Goal: Task Accomplishment & Management: Manage account settings

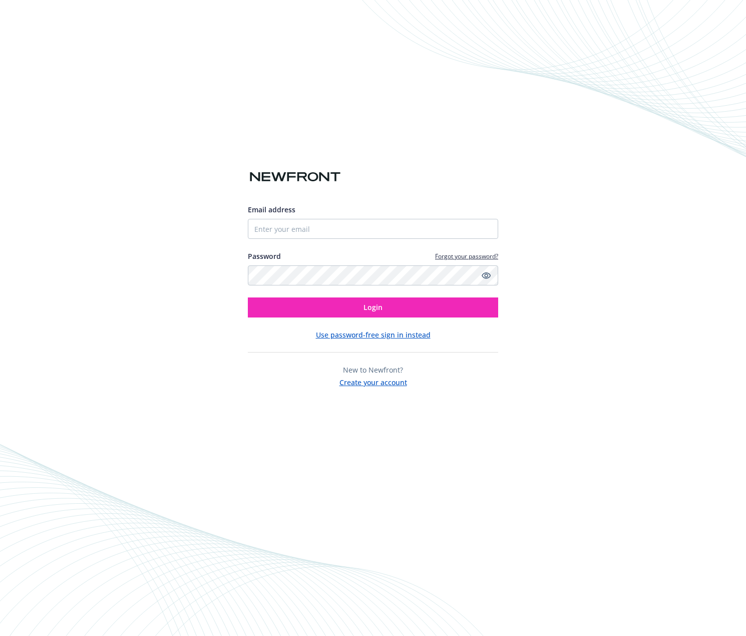
click at [366, 241] on div "Email address Password Forgot your password? Login" at bounding box center [373, 260] width 250 height 113
click at [367, 233] on input "Email address" at bounding box center [373, 229] width 250 height 20
click at [0, 635] on com-1password-button at bounding box center [0, 636] width 0 height 0
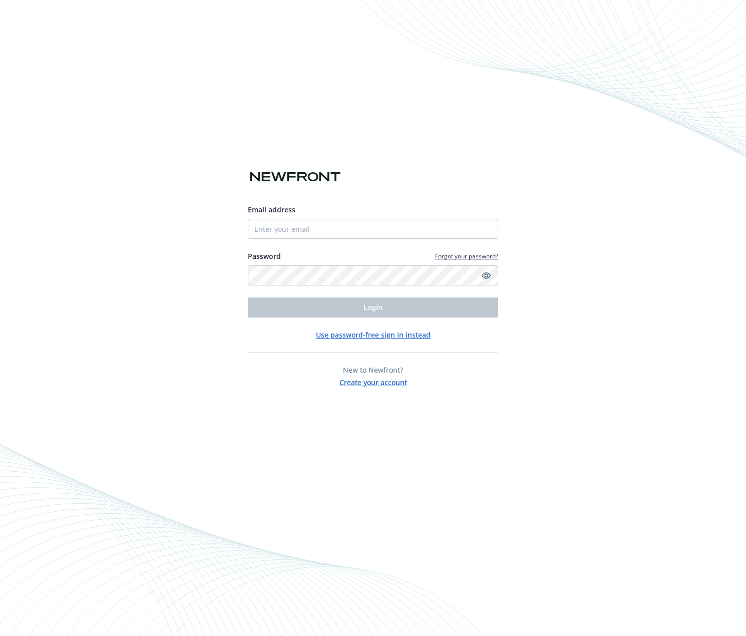
click at [326, 219] on div "Email address" at bounding box center [373, 221] width 250 height 35
click at [321, 239] on input "Email address" at bounding box center [373, 229] width 250 height 20
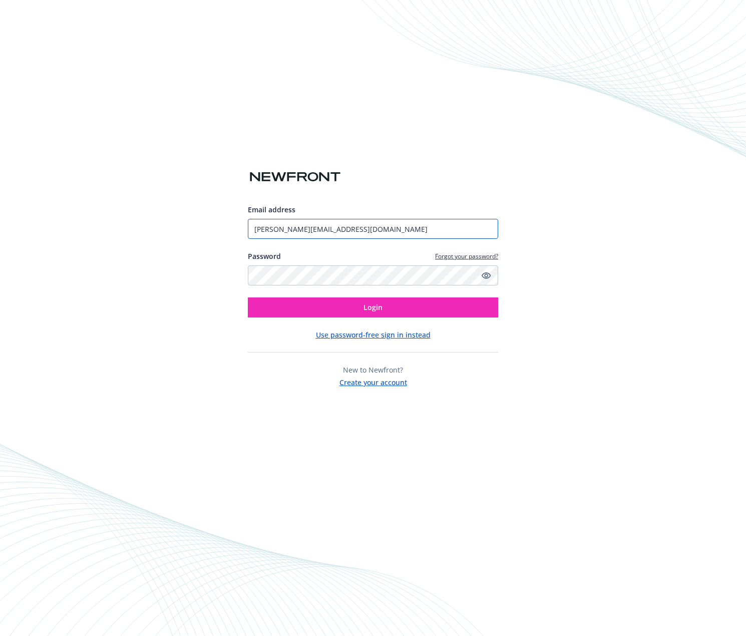
type input "[PERSON_NAME][EMAIL_ADDRESS][DOMAIN_NAME]"
click at [654, 300] on div "Email address andrew@heygen.com Password Forgot your password? Login Use passwo…" at bounding box center [373, 318] width 746 height 636
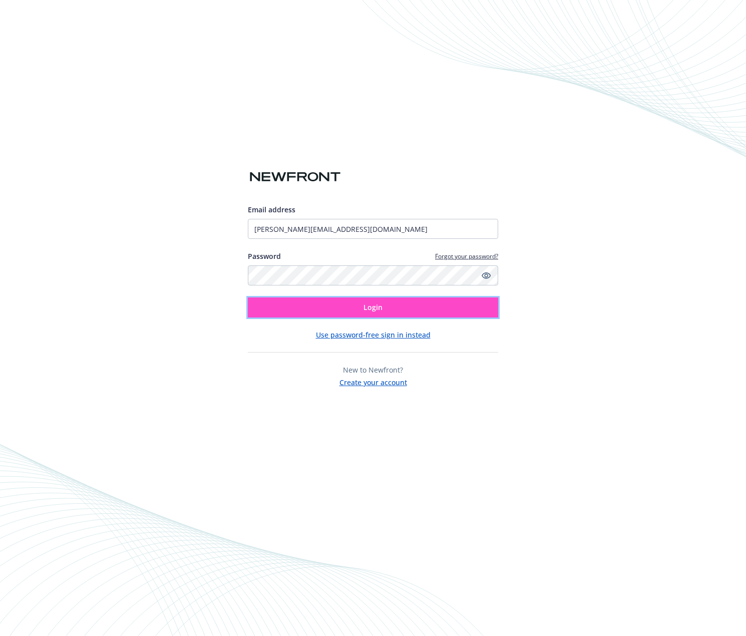
click at [363, 301] on button "Login" at bounding box center [373, 307] width 250 height 20
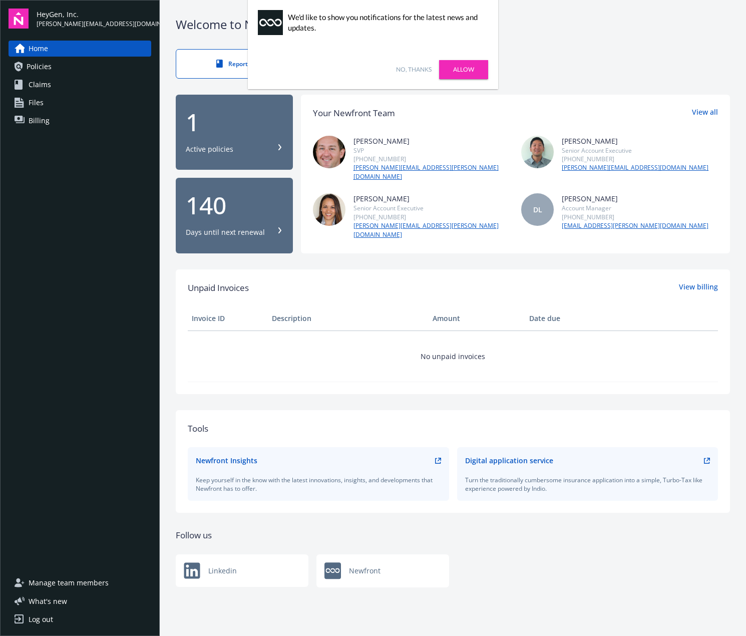
click at [451, 66] on link "Allow" at bounding box center [463, 69] width 49 height 19
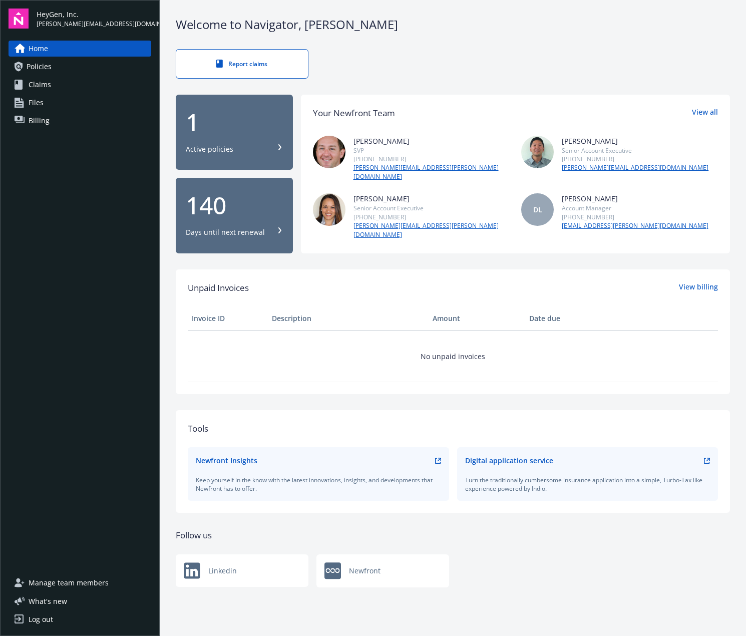
drag, startPoint x: 66, startPoint y: 195, endPoint x: 30, endPoint y: 555, distance: 362.1
click at [30, 496] on div "Home Policies Claims Files Billing" at bounding box center [80, 302] width 143 height 522
click at [69, 580] on span "Manage team members" at bounding box center [69, 582] width 80 height 16
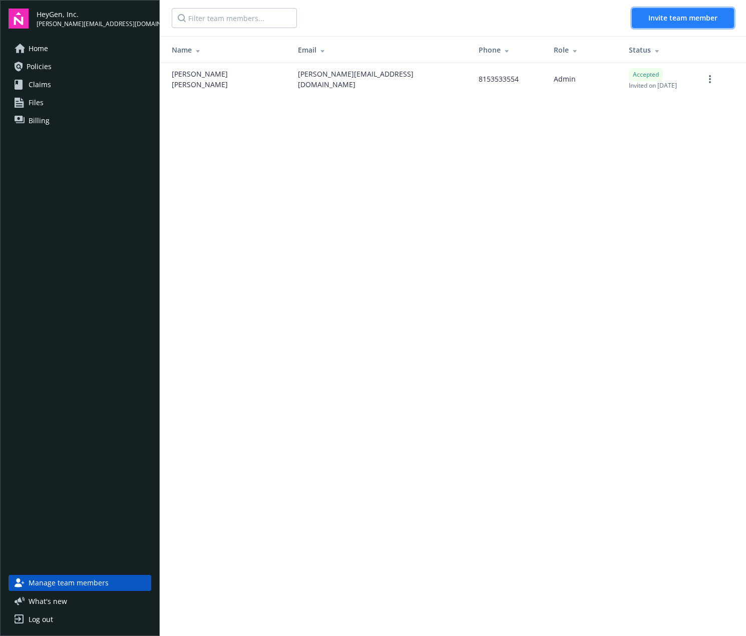
click at [671, 24] on button "Invite team member" at bounding box center [683, 18] width 102 height 20
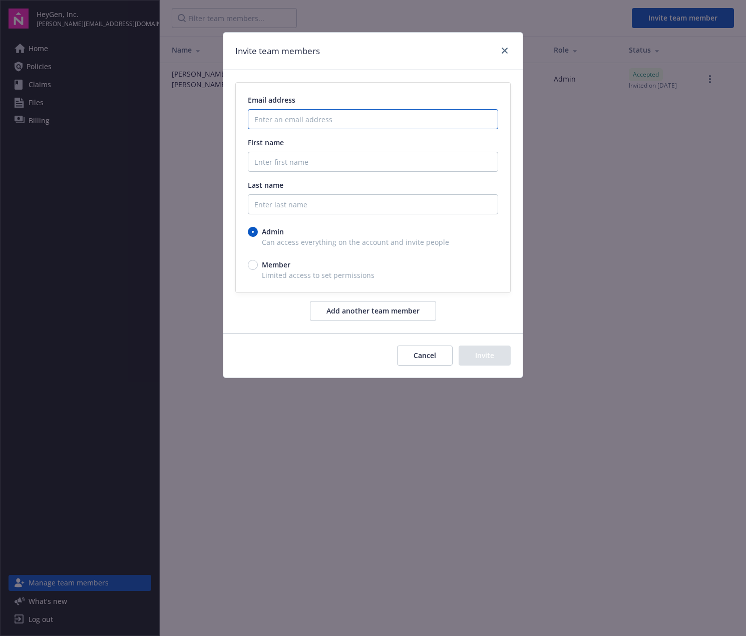
click at [328, 122] on input "Enter an email address" at bounding box center [373, 119] width 250 height 20
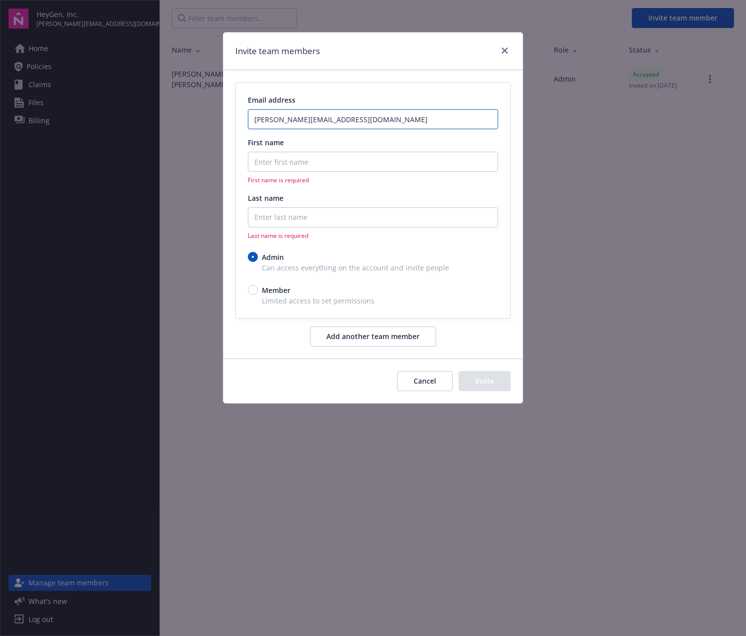
type input "[PERSON_NAME][EMAIL_ADDRESS][DOMAIN_NAME]"
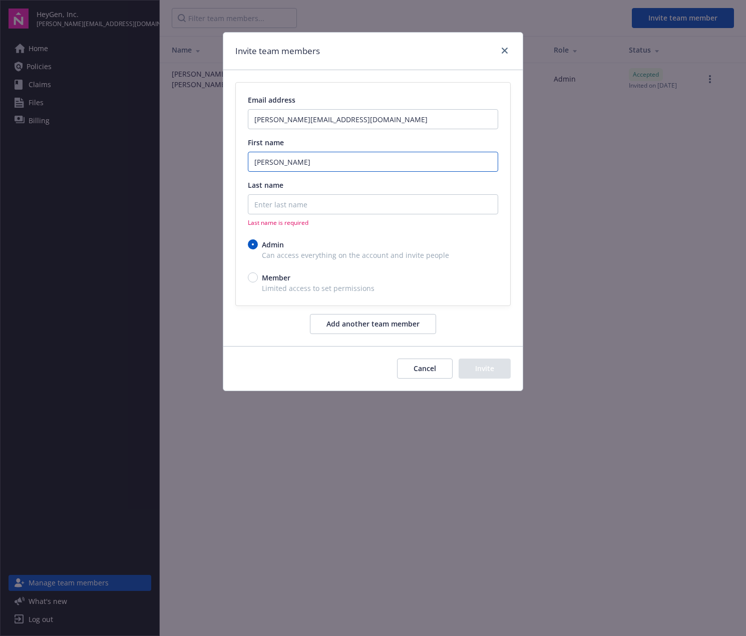
type input "[PERSON_NAME]"
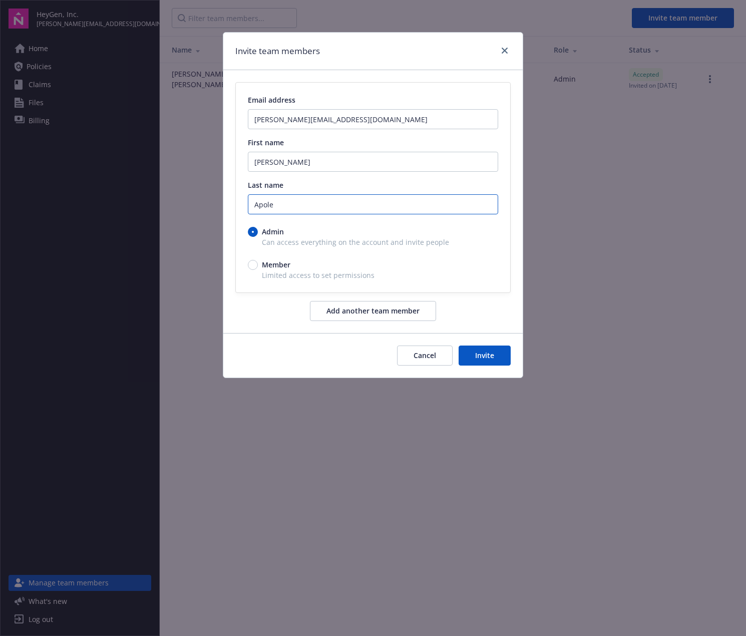
type input "Apole"
click at [293, 236] on div "Admin" at bounding box center [373, 231] width 250 height 11
click at [258, 236] on input "Admin" at bounding box center [253, 232] width 10 height 10
click at [481, 353] on button "Invite" at bounding box center [484, 355] width 52 height 20
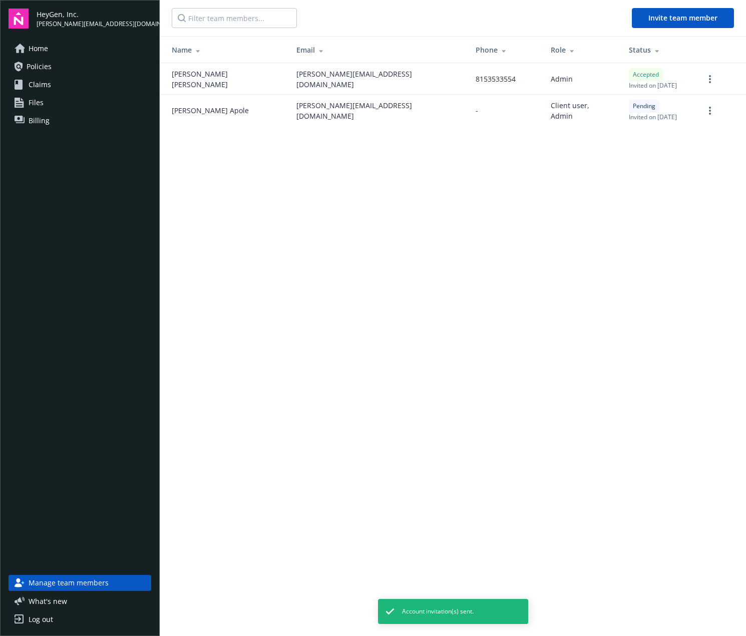
click at [635, 225] on main "Invite team member Name Email Phone Role Status [PERSON_NAME] [PERSON_NAME][EMA…" at bounding box center [453, 318] width 586 height 636
click at [691, 19] on span "Invite team member" at bounding box center [682, 18] width 69 height 10
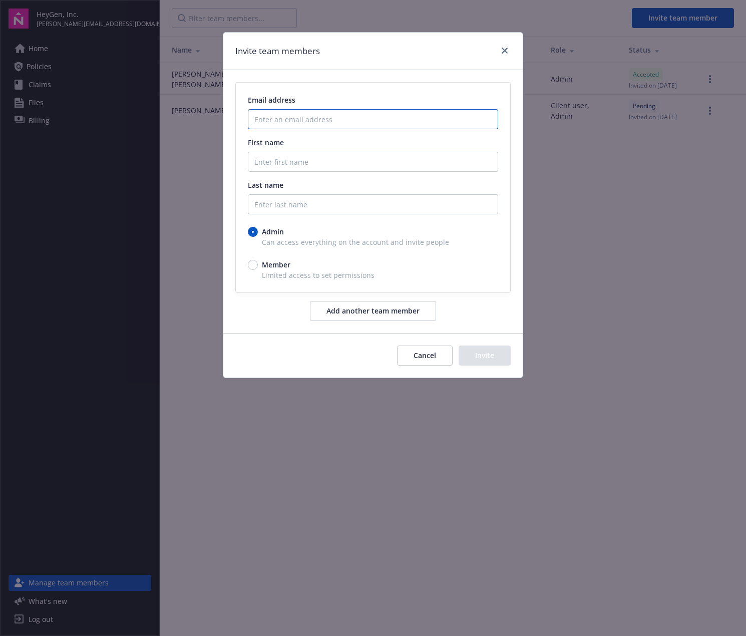
click at [320, 120] on input "Enter an email address" at bounding box center [373, 119] width 250 height 20
paste input "[EMAIL_ADDRESS][DOMAIN_NAME]"
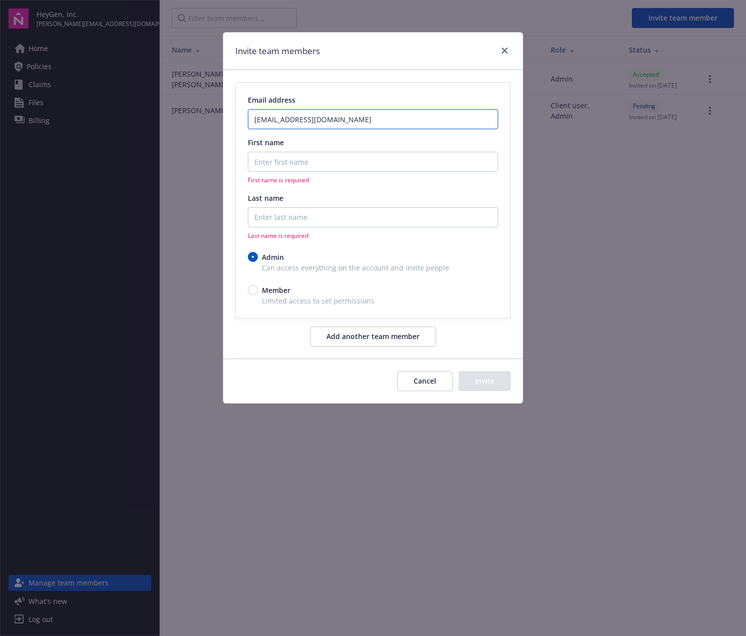
type input "[EMAIL_ADDRESS][DOMAIN_NAME]"
click at [329, 168] on input "First name" at bounding box center [373, 162] width 250 height 20
click at [322, 153] on input "First name" at bounding box center [373, 162] width 250 height 20
click at [311, 200] on div "Last name" at bounding box center [373, 198] width 250 height 11
click at [314, 212] on input "Last name" at bounding box center [373, 217] width 250 height 20
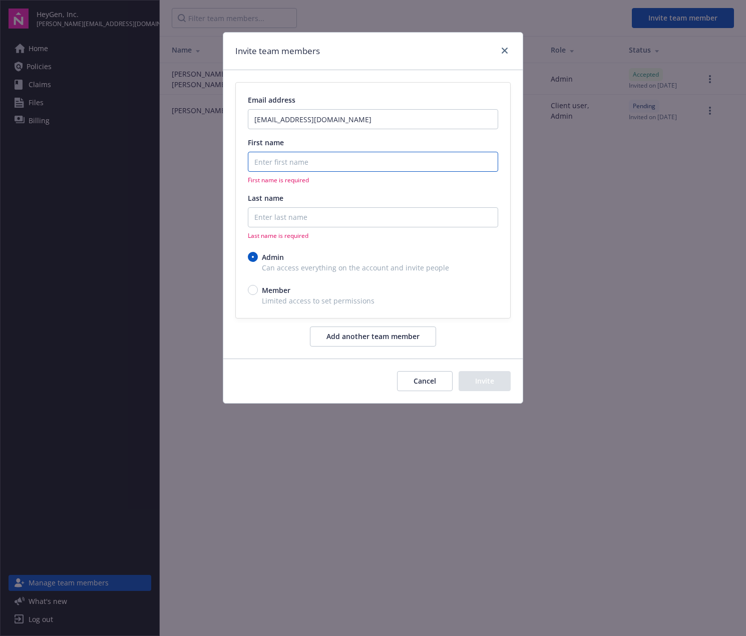
click at [304, 163] on input "First name" at bounding box center [373, 162] width 250 height 20
paste input "[PERSON_NAME]"
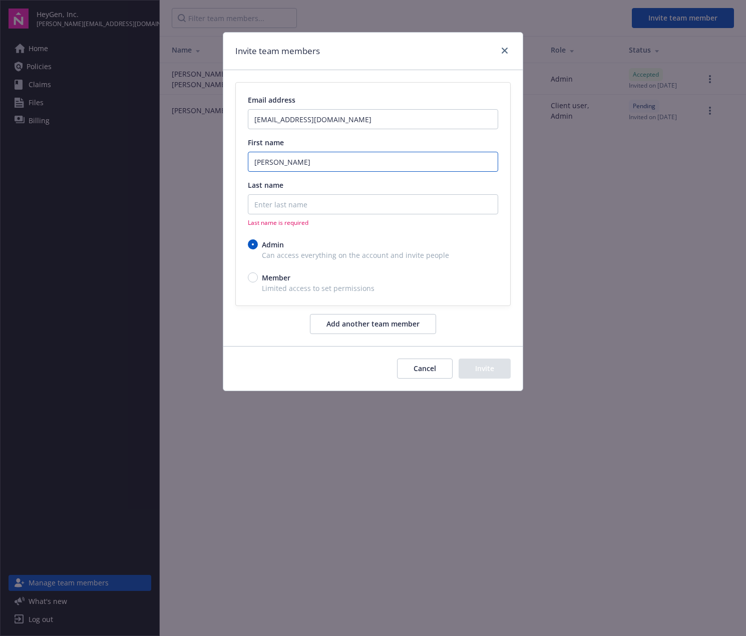
type input "[PERSON_NAME]"
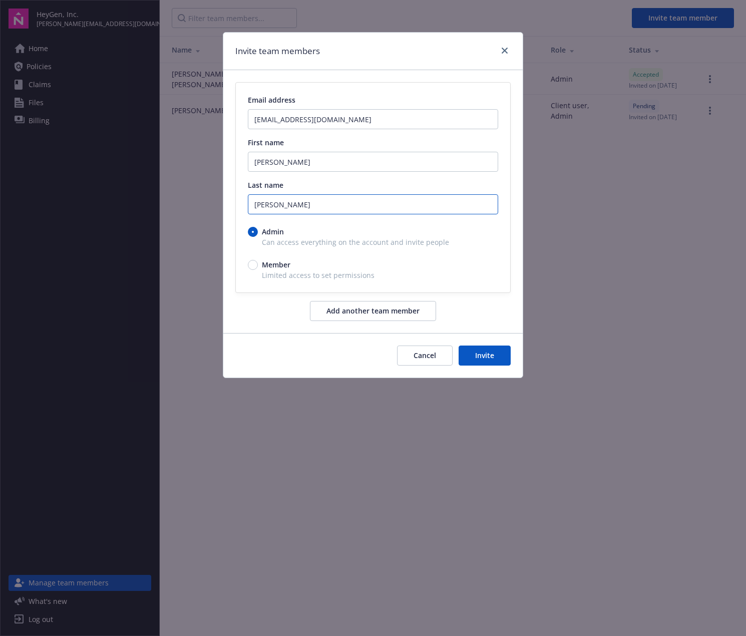
type input "[PERSON_NAME]"
click at [439, 242] on span "Can access everything on the account and invite people" at bounding box center [373, 242] width 250 height 11
click at [494, 363] on button "Invite" at bounding box center [484, 355] width 52 height 20
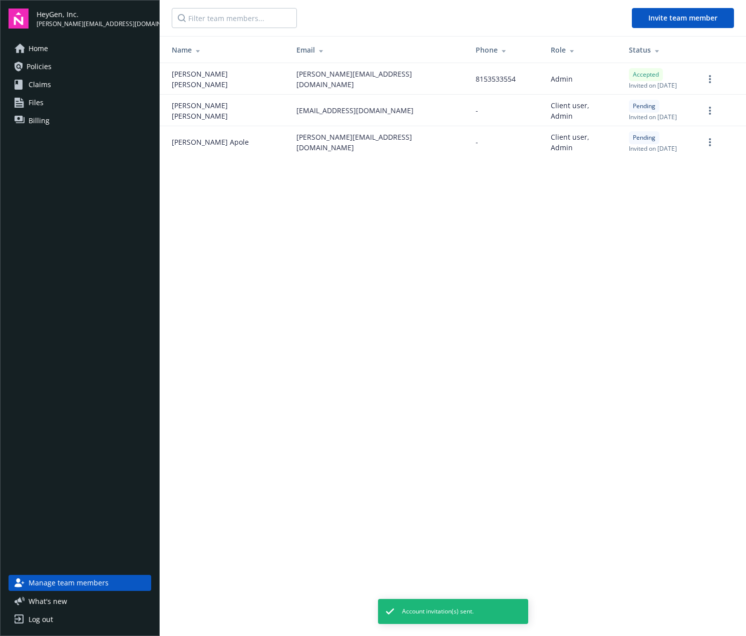
click at [46, 80] on span "Claims" at bounding box center [40, 85] width 23 height 16
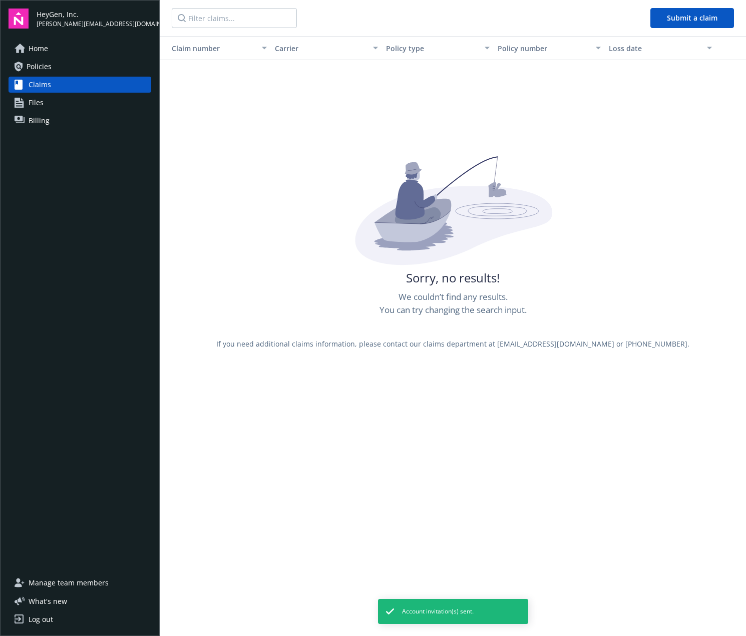
click at [55, 65] on link "Policies" at bounding box center [80, 67] width 143 height 16
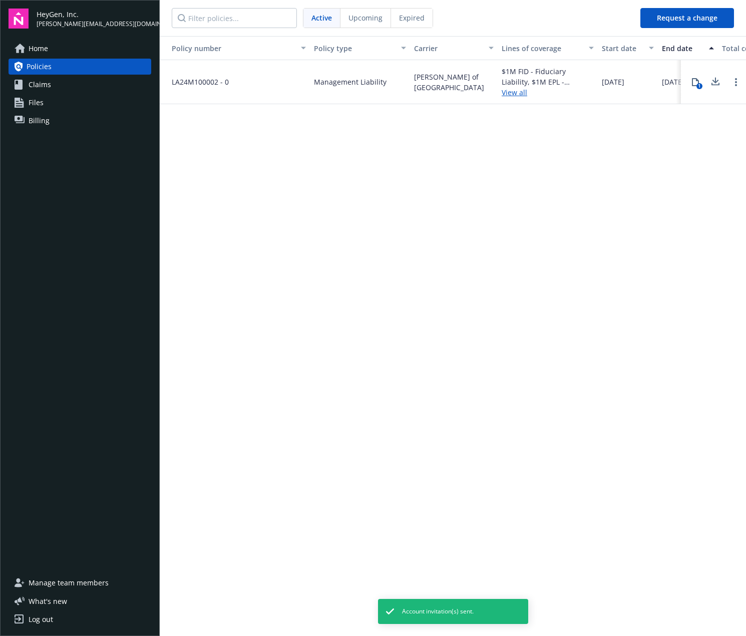
click at [359, 254] on div "Policy number Policy type Carrier Lines of coverage Start date End date Total c…" at bounding box center [453, 335] width 586 height 598
click at [520, 90] on link "View all" at bounding box center [547, 92] width 92 height 11
click at [19, 49] on icon at bounding box center [20, 49] width 11 height 10
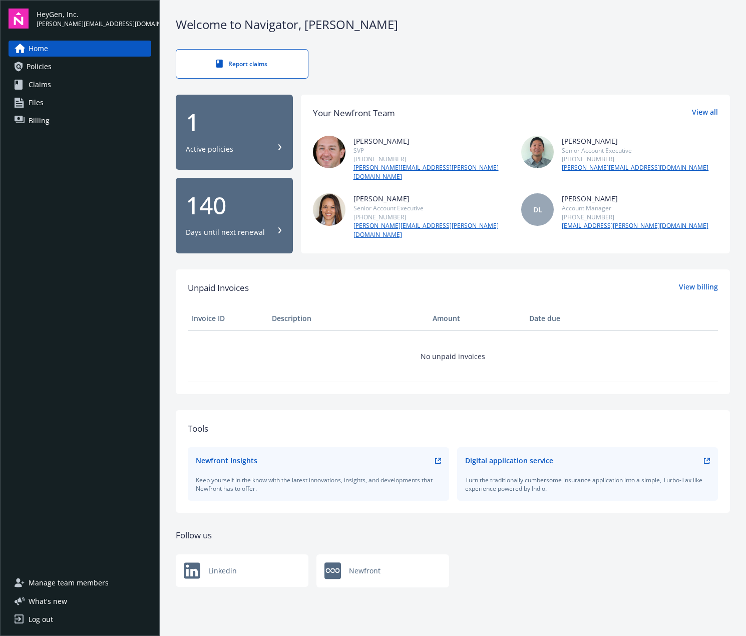
click at [27, 72] on span "Policies" at bounding box center [39, 67] width 25 height 16
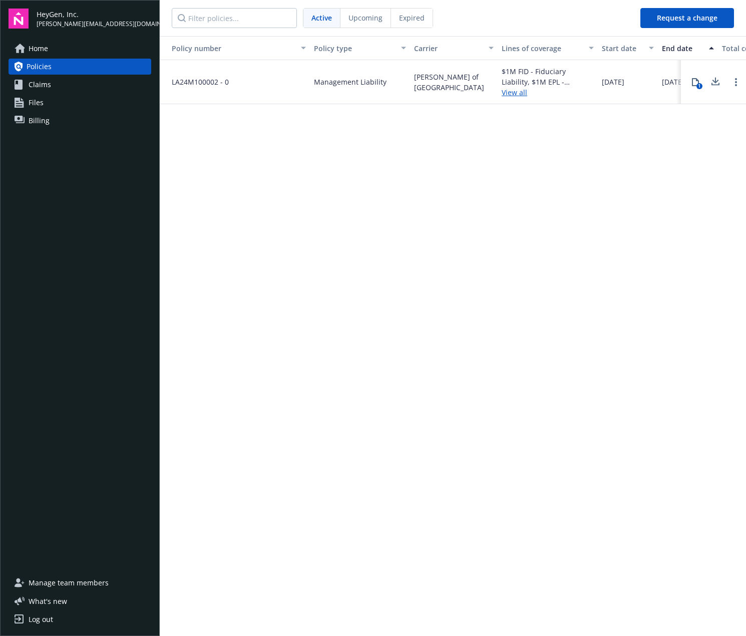
click at [47, 106] on link "Files" at bounding box center [80, 103] width 143 height 16
